Goal: Task Accomplishment & Management: Understand process/instructions

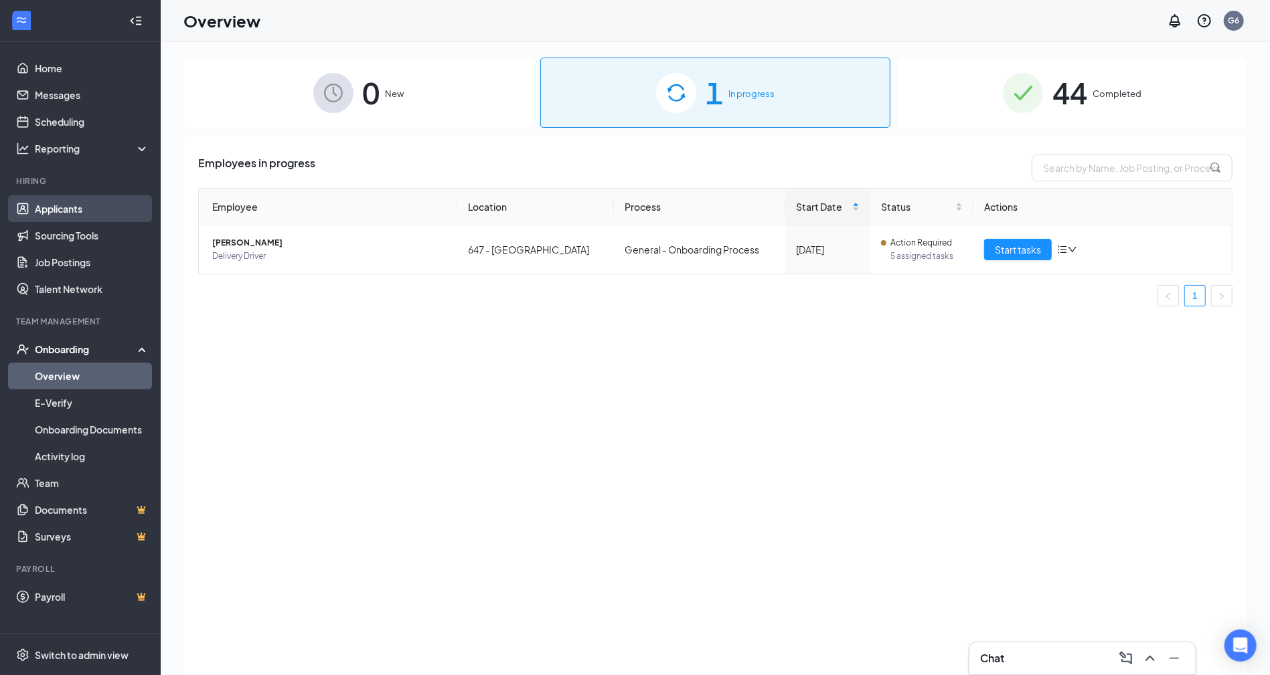
click at [75, 215] on link "Applicants" at bounding box center [92, 208] width 114 height 27
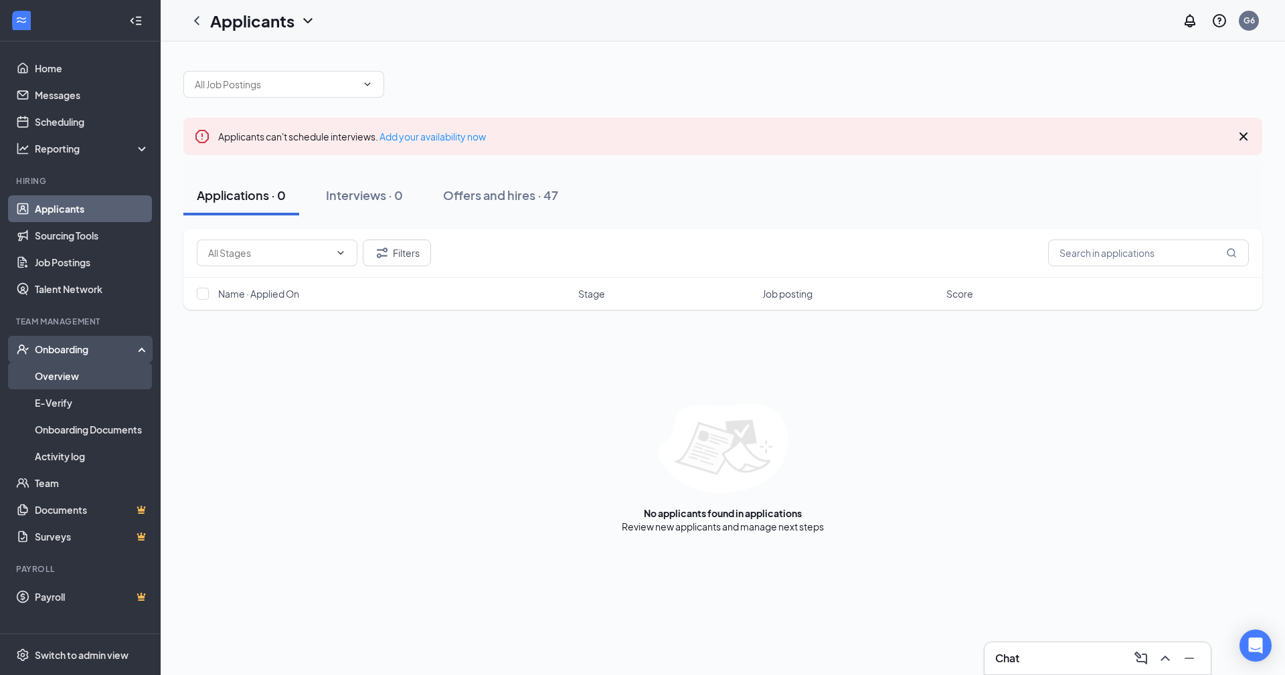
click at [70, 376] on link "Overview" at bounding box center [92, 376] width 114 height 27
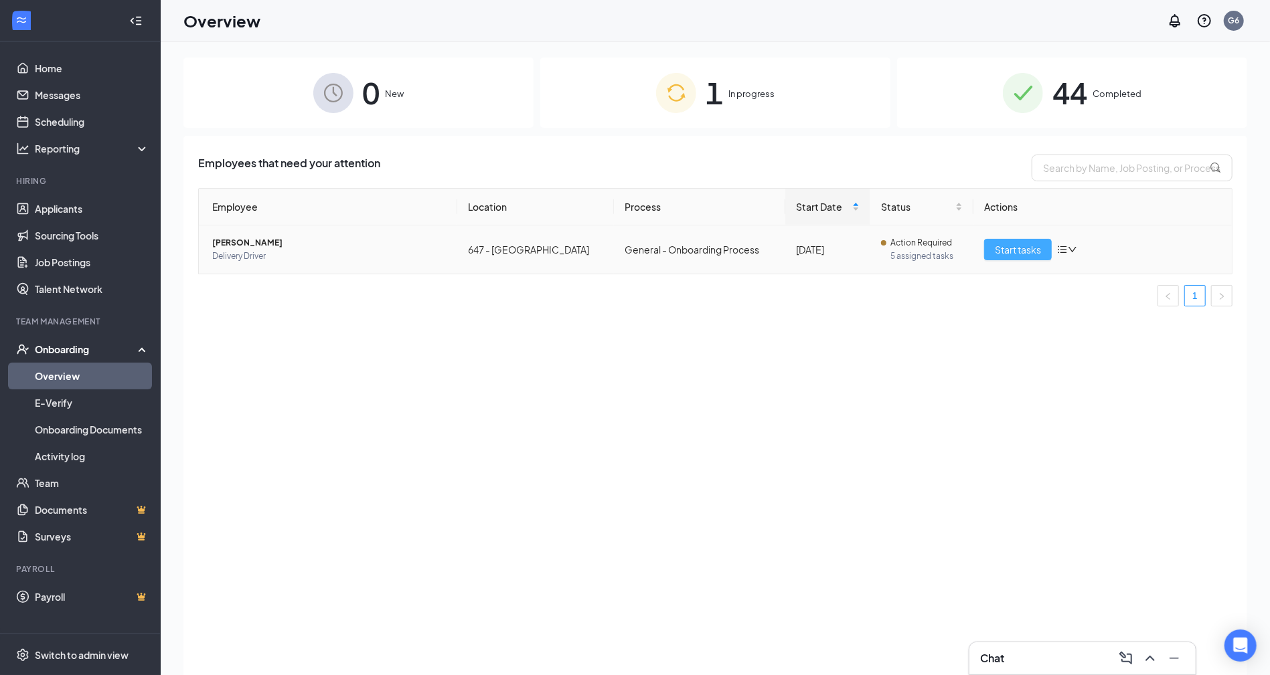
click at [1021, 252] on span "Start tasks" at bounding box center [1018, 249] width 46 height 15
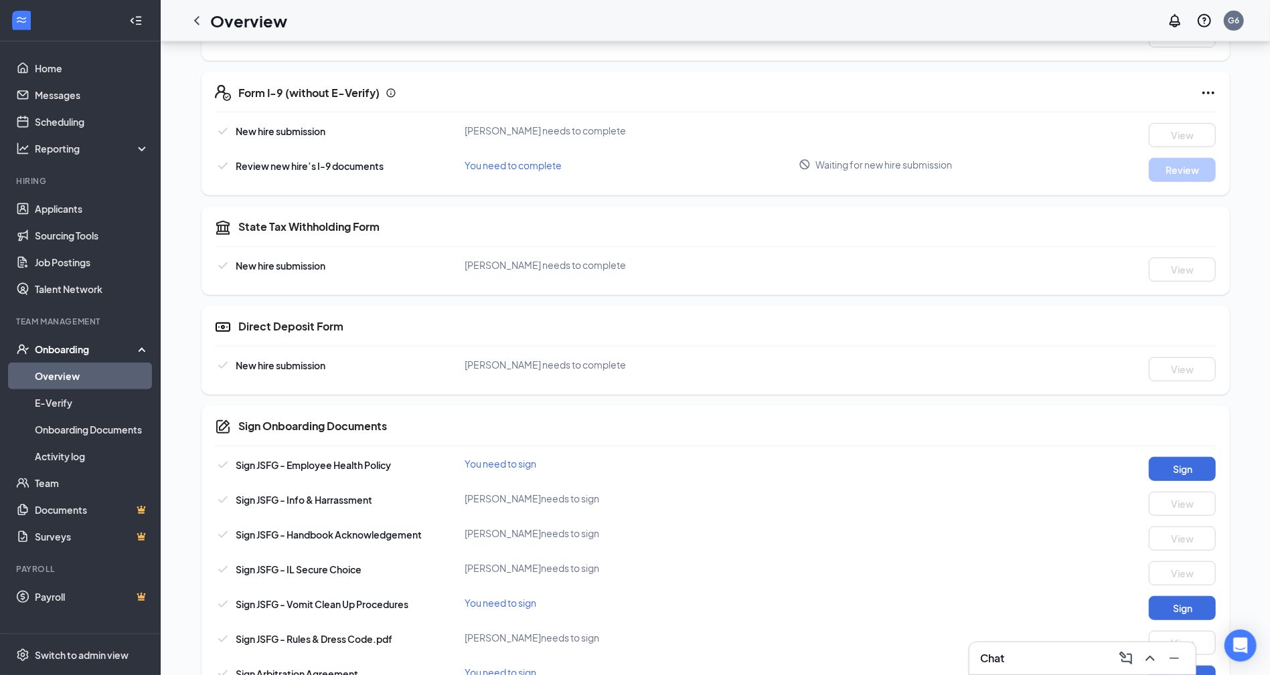
scroll to position [558, 0]
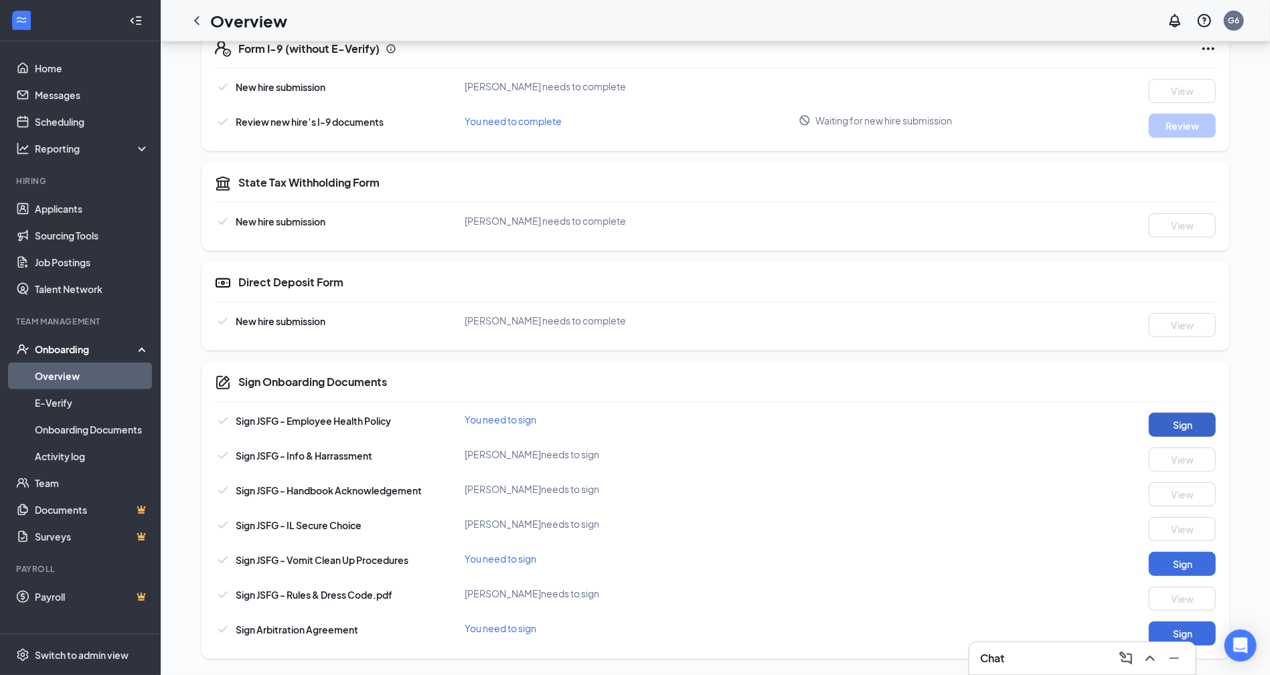
click at [1203, 424] on button "Sign" at bounding box center [1182, 425] width 67 height 24
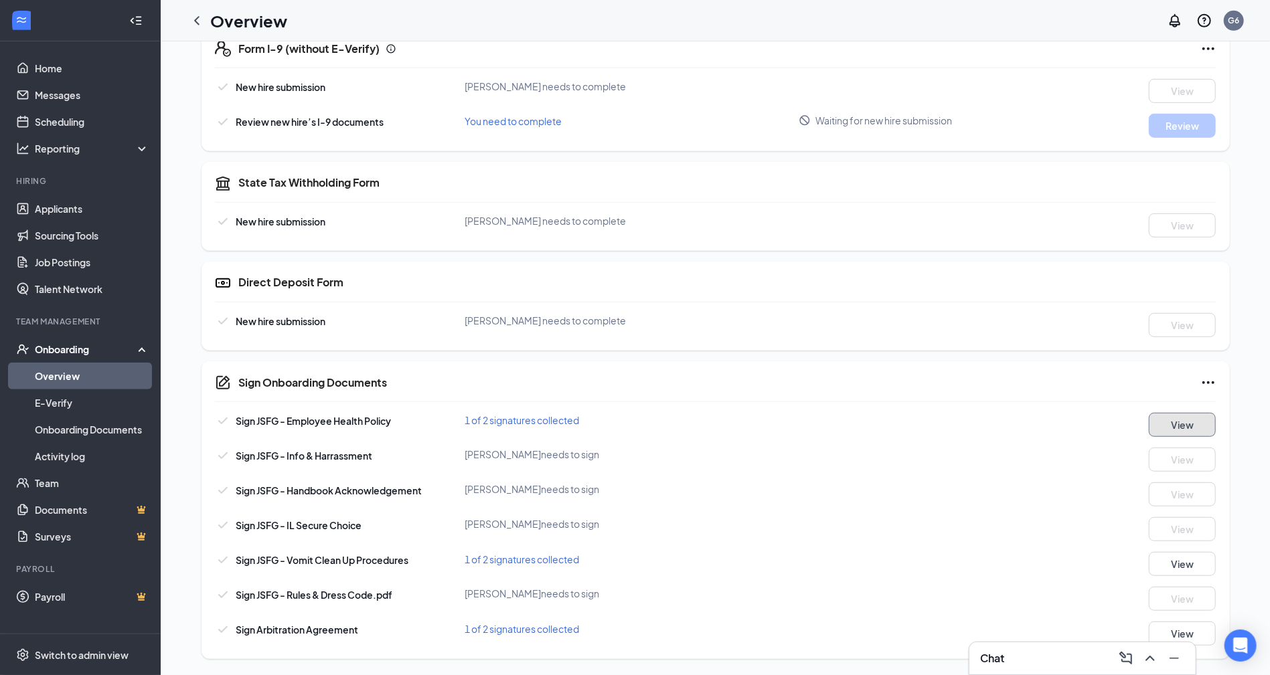
scroll to position [0, 0]
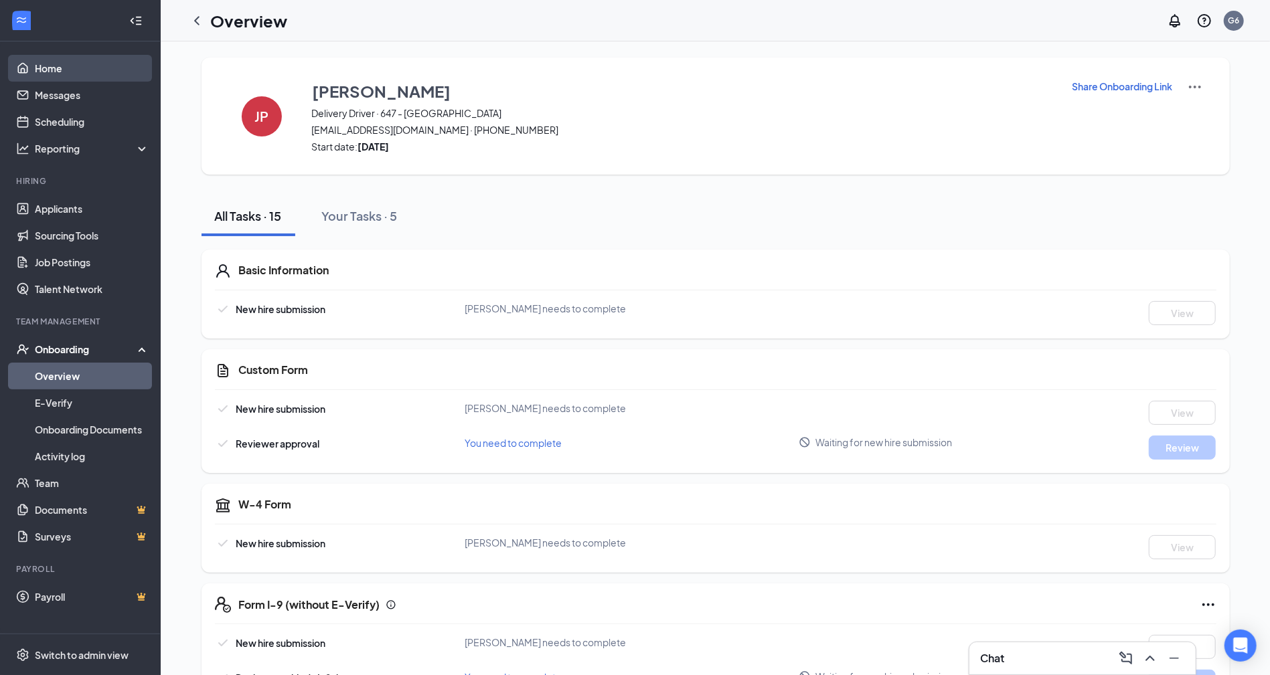
click at [52, 75] on link "Home" at bounding box center [92, 68] width 114 height 27
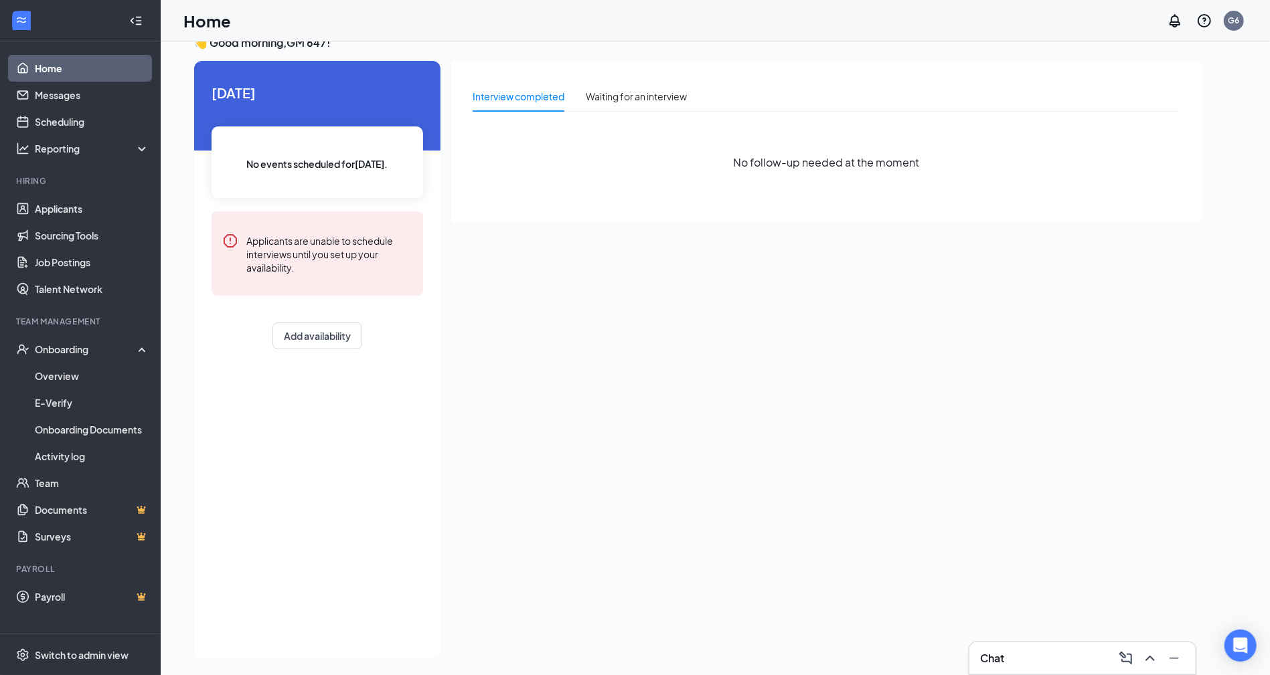
scroll to position [28, 0]
